Goal: Navigation & Orientation: Find specific page/section

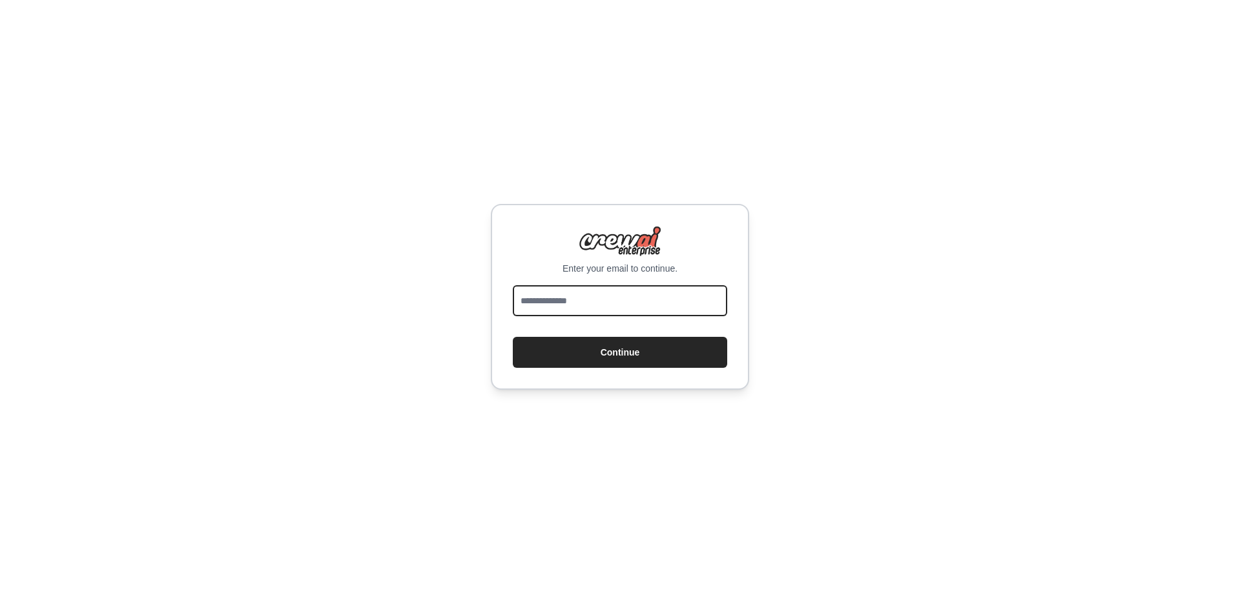
click at [536, 305] on input "email" at bounding box center [620, 300] width 214 height 31
type input "**********"
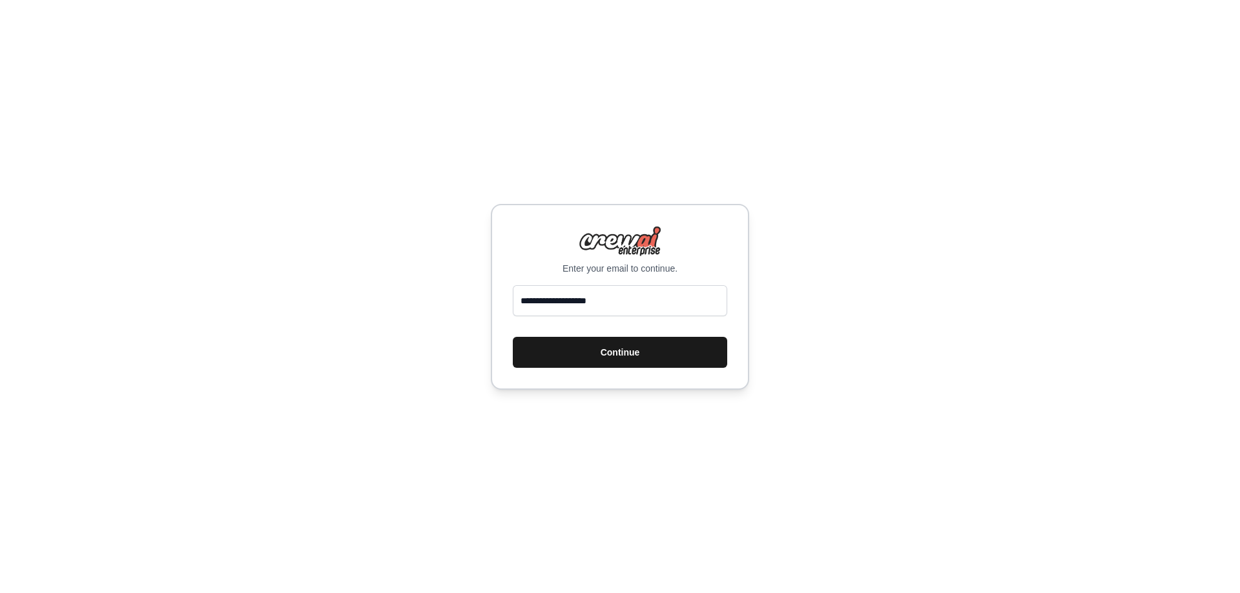
click at [611, 352] on button "Continue" at bounding box center [620, 352] width 214 height 31
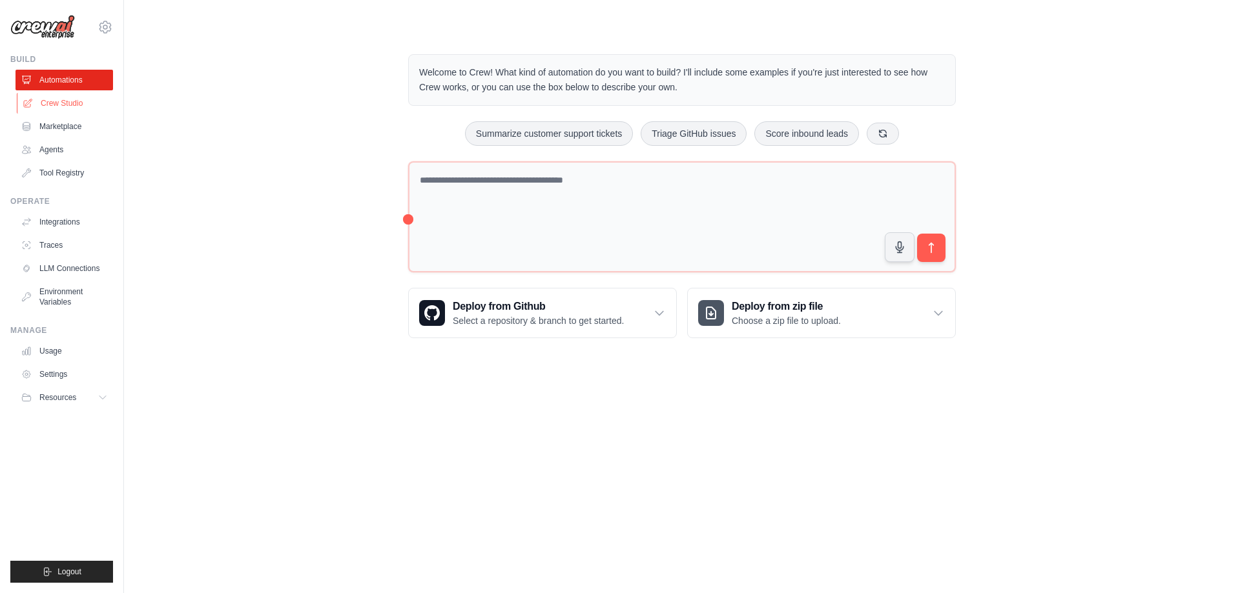
click at [69, 107] on link "Crew Studio" at bounding box center [65, 103] width 97 height 21
click at [58, 101] on link "Crew Studio" at bounding box center [65, 103] width 97 height 21
click at [67, 125] on link "Marketplace" at bounding box center [65, 126] width 97 height 21
click at [70, 106] on link "Crew Studio" at bounding box center [65, 103] width 97 height 21
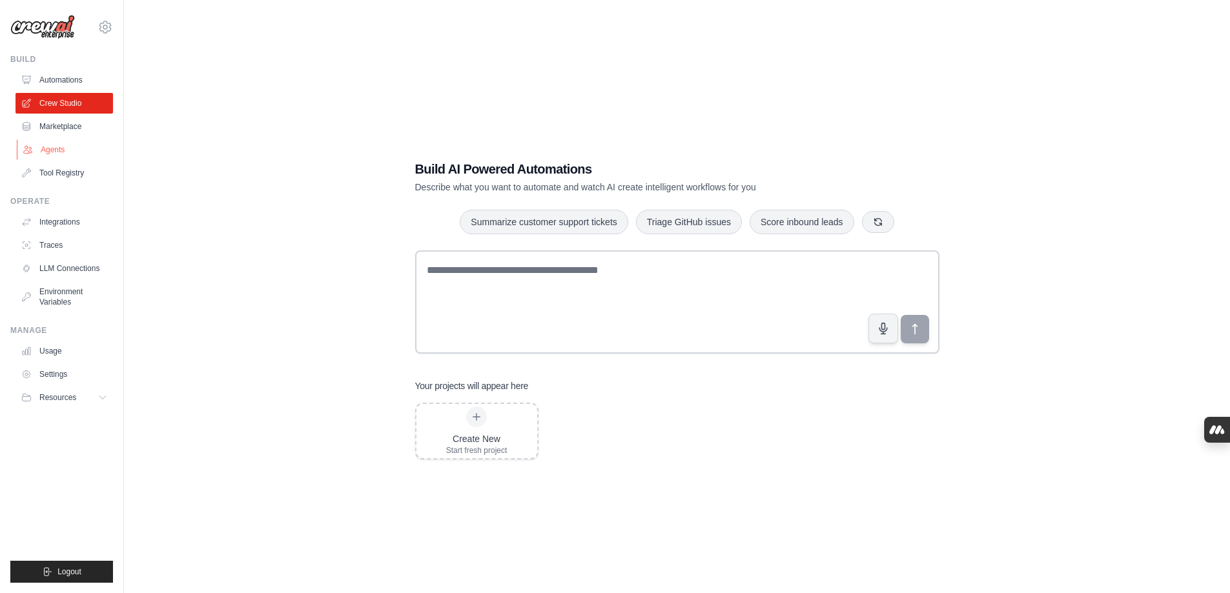
click at [51, 151] on link "Agents" at bounding box center [65, 149] width 97 height 21
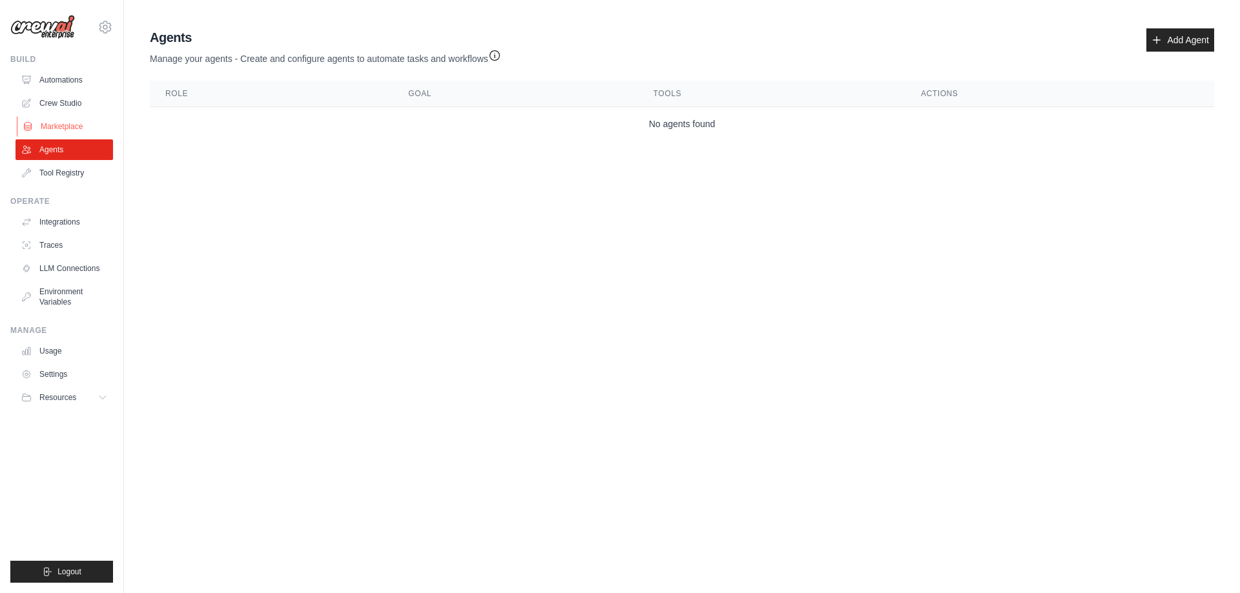
click at [72, 126] on link "Marketplace" at bounding box center [65, 126] width 97 height 21
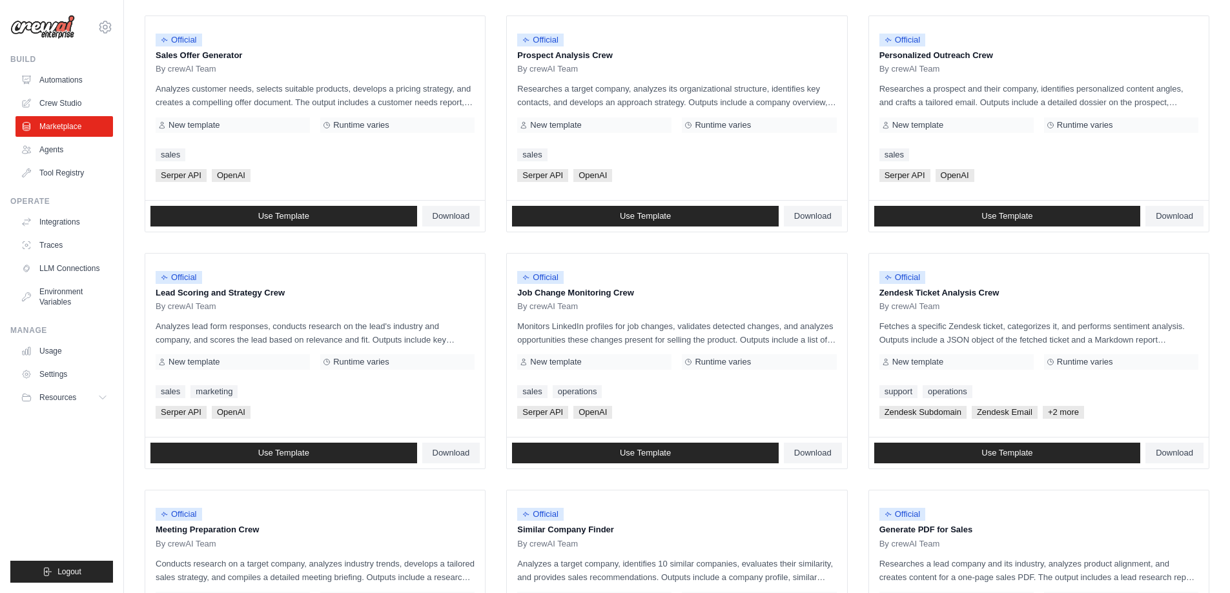
scroll to position [345, 0]
